Goal: Task Accomplishment & Management: Use online tool/utility

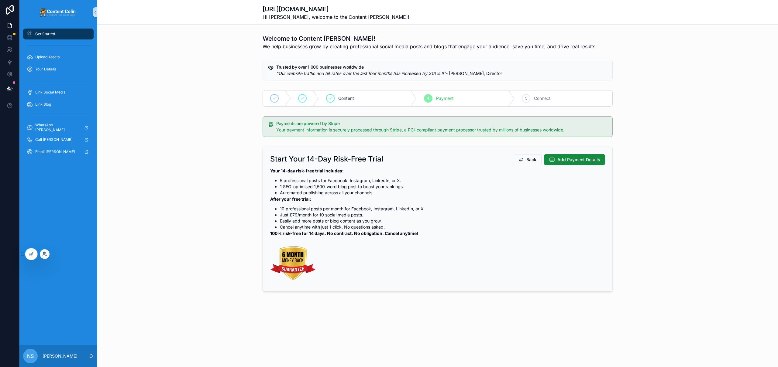
click at [44, 255] on icon at bounding box center [44, 254] width 5 height 5
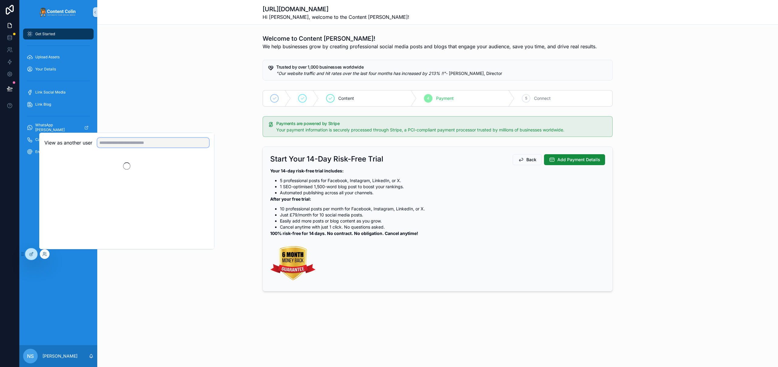
click at [124, 140] on input "text" at bounding box center [153, 143] width 112 height 10
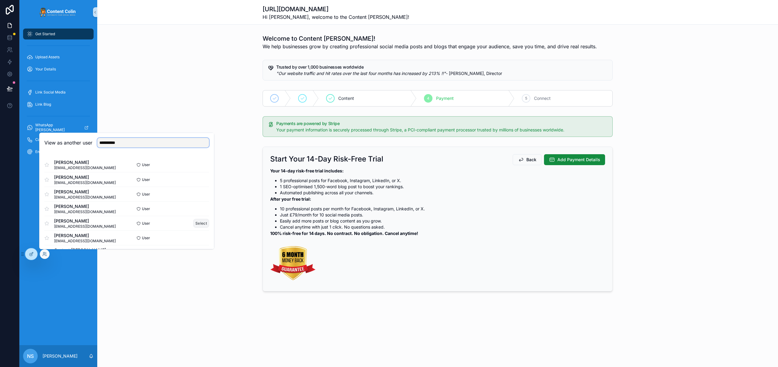
type input "**********"
click at [194, 222] on button "Select" at bounding box center [201, 223] width 16 height 9
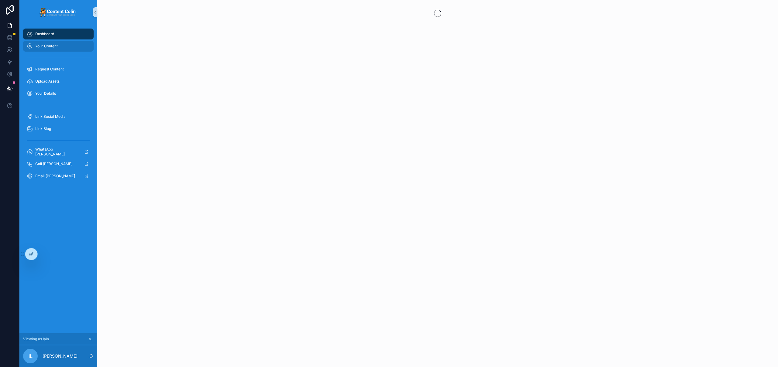
click at [53, 49] on div "Your Content" at bounding box center [58, 46] width 63 height 10
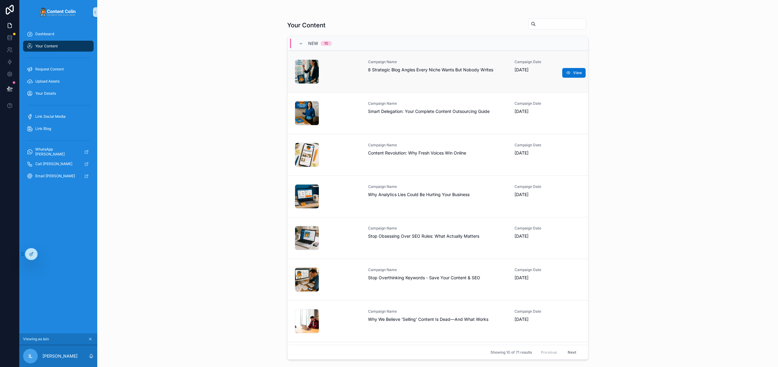
click at [410, 71] on span "8 Strategic Blog Angles Every Niche Wants But Nobody Writes" at bounding box center [437, 70] width 139 height 6
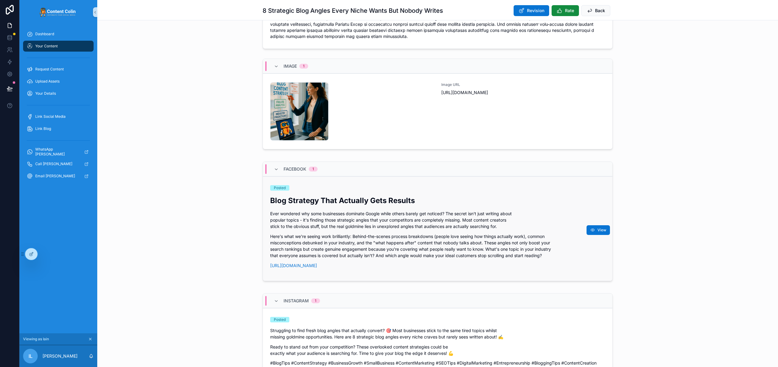
scroll to position [129, 0]
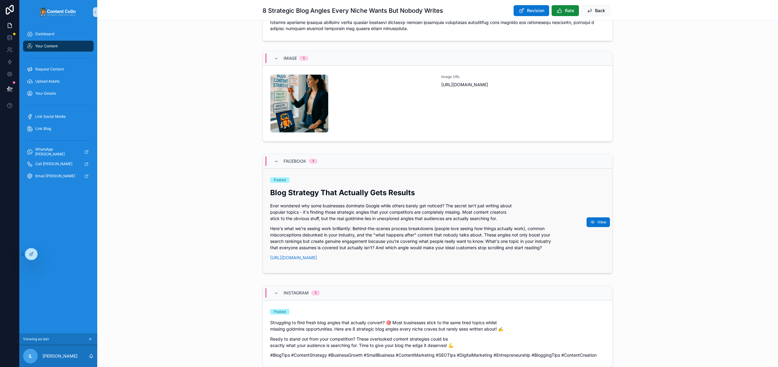
click at [505, 212] on p "Ever wondered why some businesses dominate Google while others barely get notic…" at bounding box center [437, 212] width 335 height 19
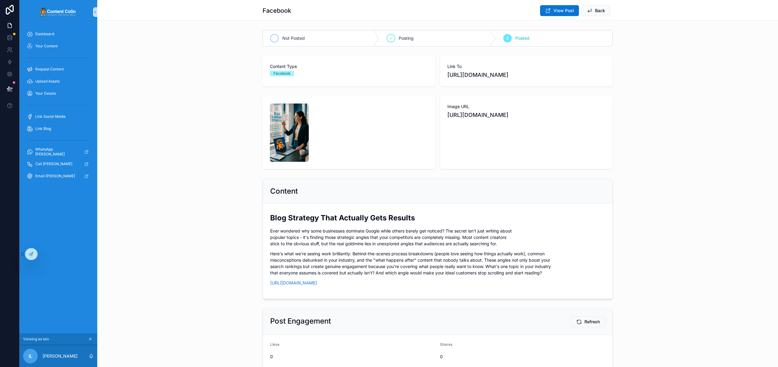
click at [284, 37] on span "Not Posted" at bounding box center [293, 38] width 22 height 6
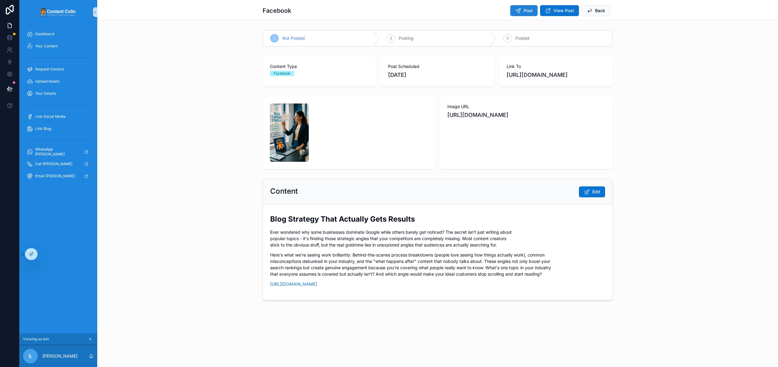
click at [531, 12] on span "Post" at bounding box center [528, 11] width 9 height 6
click at [601, 10] on span "Back" at bounding box center [600, 11] width 10 height 6
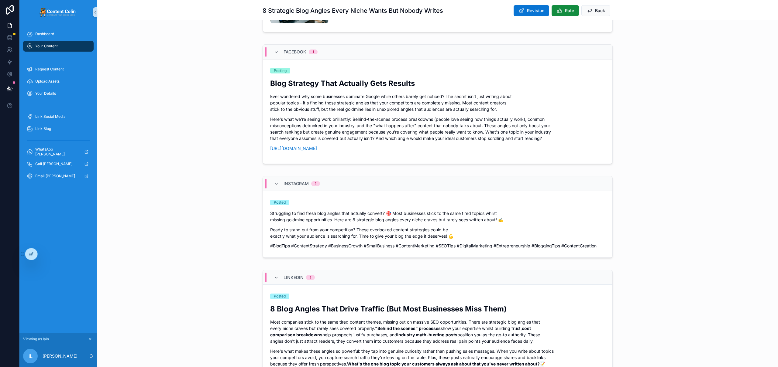
scroll to position [270, 0]
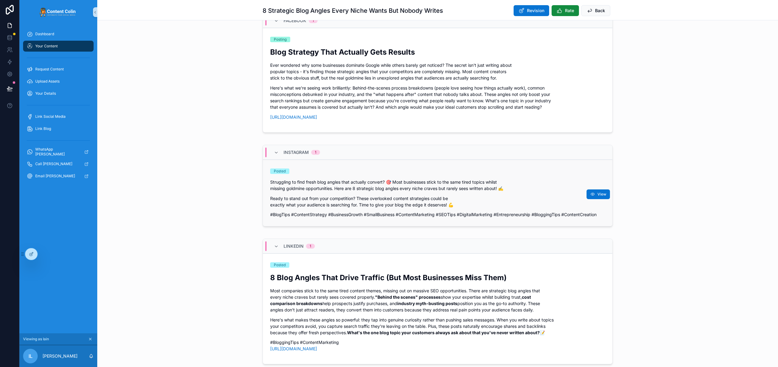
click at [336, 191] on p "Struggling to find fresh blog angles that actually convert? 🎯 Most businesses s…" at bounding box center [437, 185] width 335 height 13
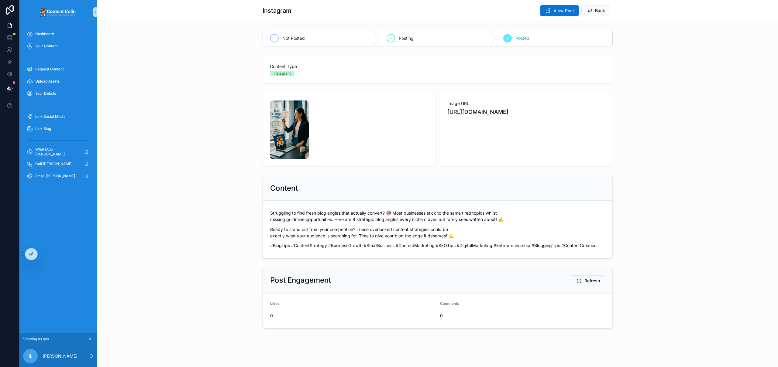
click at [282, 39] on span "Not Posted" at bounding box center [293, 38] width 22 height 6
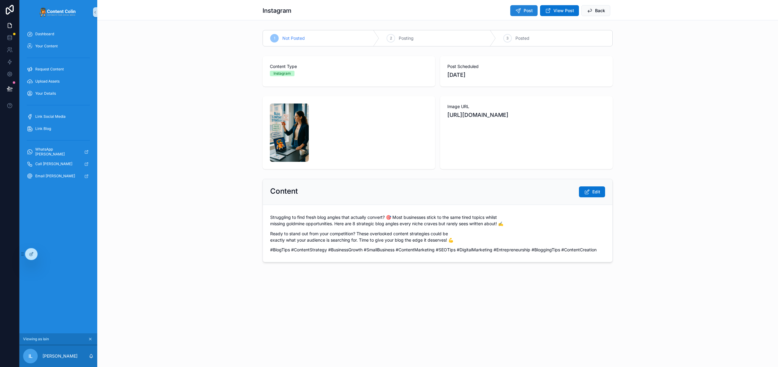
click at [524, 10] on span "Post" at bounding box center [528, 11] width 9 height 6
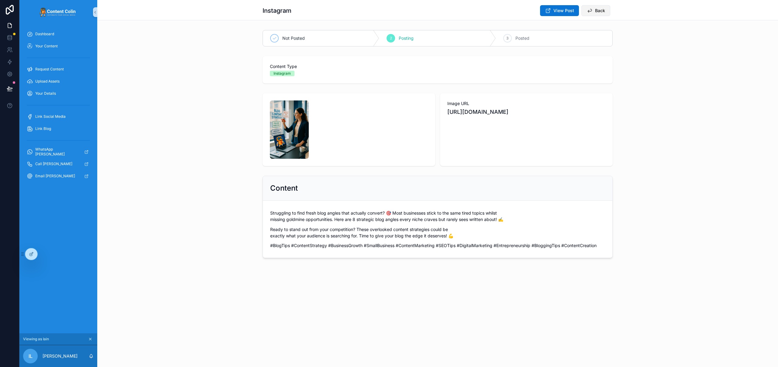
click at [599, 12] on span "Back" at bounding box center [600, 11] width 10 height 6
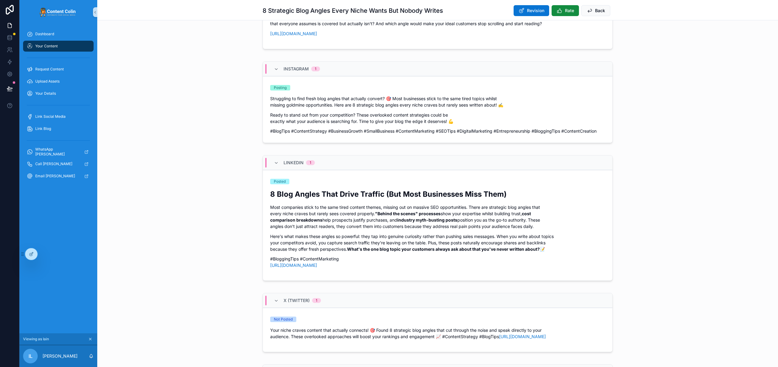
scroll to position [385, 0]
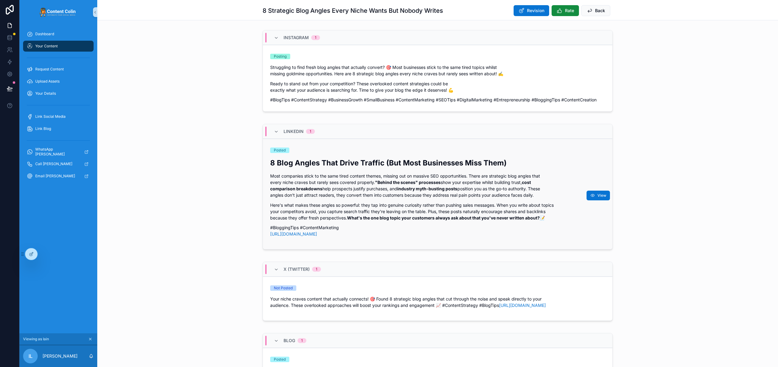
click at [341, 199] on div "8 Blog Angles That Drive Traffic (But Most Businesses Miss Them) Most companies…" at bounding box center [437, 197] width 335 height 79
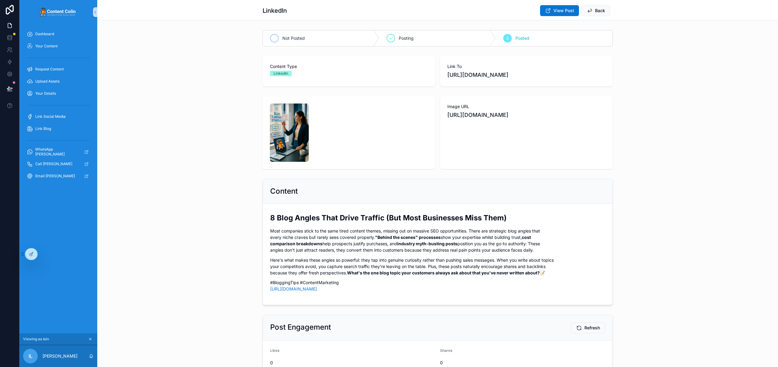
click at [294, 39] on span "Not Posted" at bounding box center [293, 38] width 22 height 6
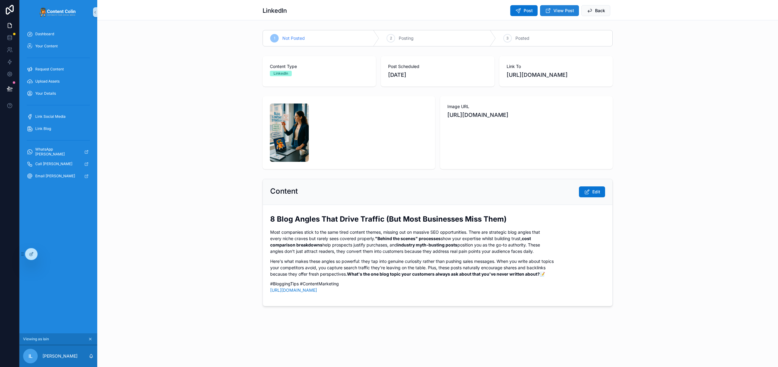
click at [566, 10] on span "View Post" at bounding box center [563, 11] width 21 height 6
click at [528, 8] on span "Post" at bounding box center [528, 11] width 9 height 6
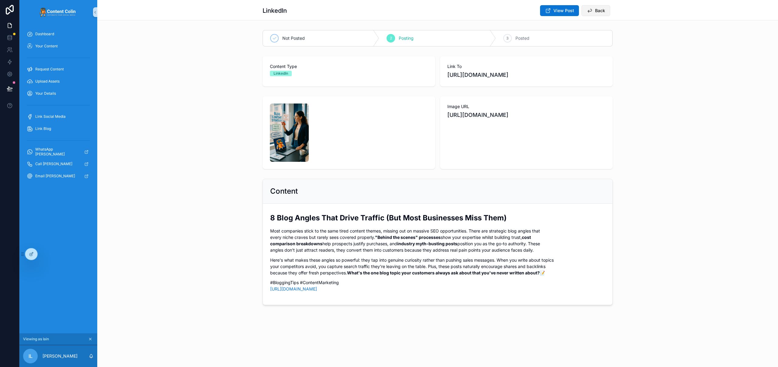
click at [600, 11] on span "Back" at bounding box center [600, 11] width 10 height 6
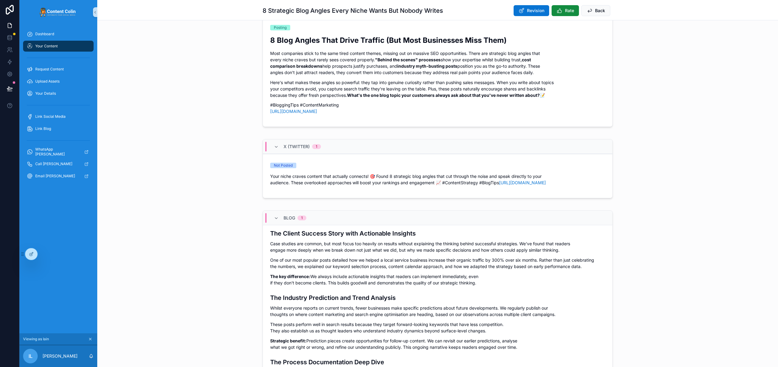
scroll to position [670, 0]
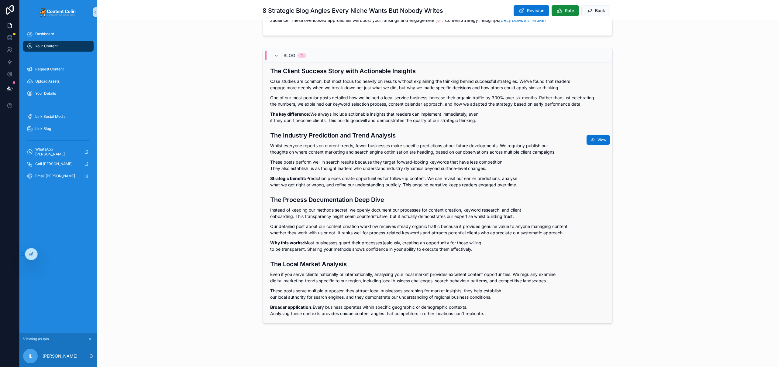
click at [365, 177] on p "Strategic benefit: Prediction pieces create opportunities for follow-up content…" at bounding box center [437, 181] width 335 height 13
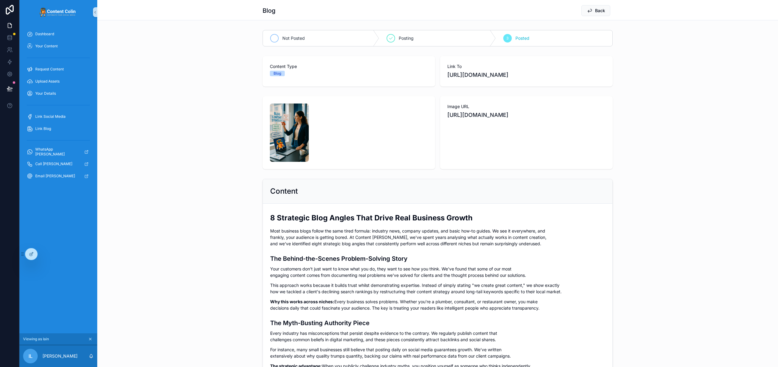
click at [270, 38] on div "scrollable content" at bounding box center [274, 38] width 9 height 9
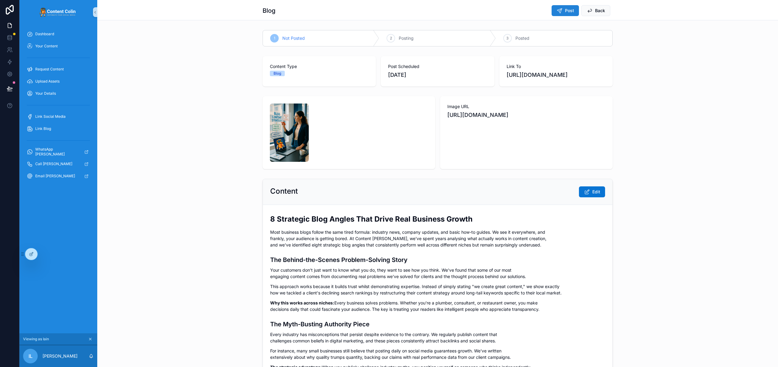
click at [562, 14] on button "Post" at bounding box center [565, 10] width 27 height 11
